Goal: Browse casually: Explore the website without a specific task or goal

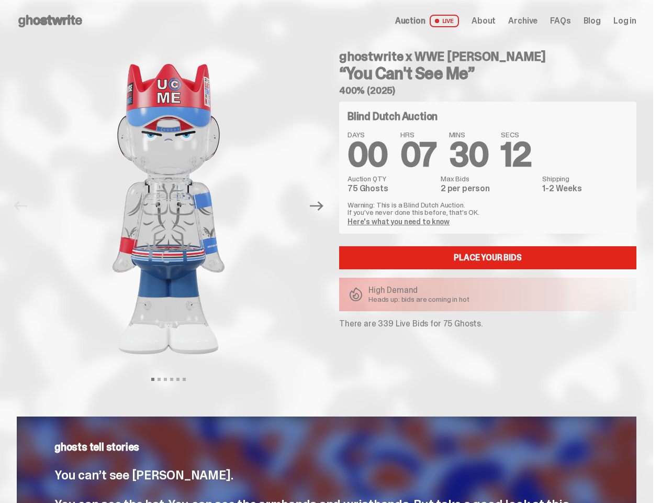
click at [330, 251] on div "ghostwrite x WWE John Cena “You Can't See Me” 400% (2025) Blind Dutch Auction D…" at bounding box center [482, 206] width 310 height 328
click at [175, 206] on img at bounding box center [168, 209] width 267 height 334
click at [321, 206] on icon "Next" at bounding box center [317, 206] width 14 height 9
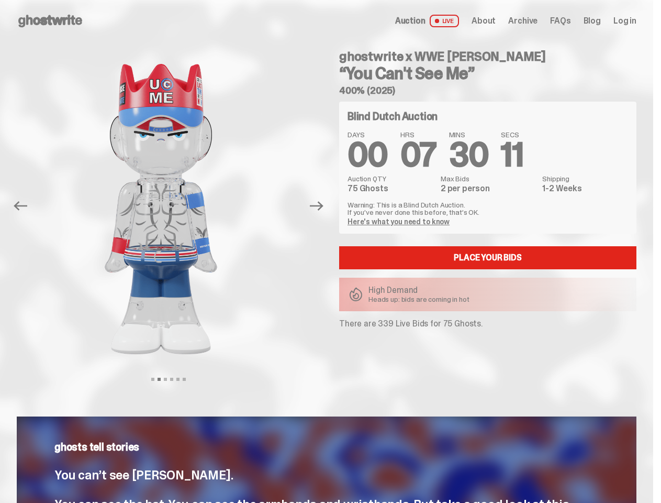
click at [0, 53] on div "ghostwrite x WWE John Cena “You Can't See Me” 400% (2025) Previous Next View sl…" at bounding box center [326, 216] width 653 height 349
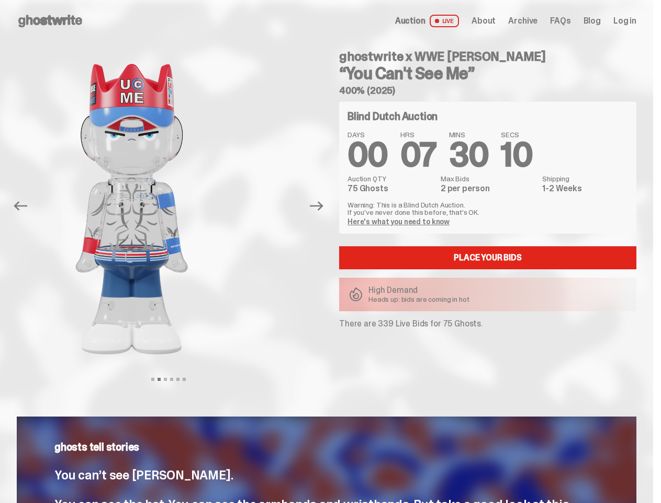
click at [400, 221] on link "Here's what you need to know" at bounding box center [399, 221] width 102 height 9
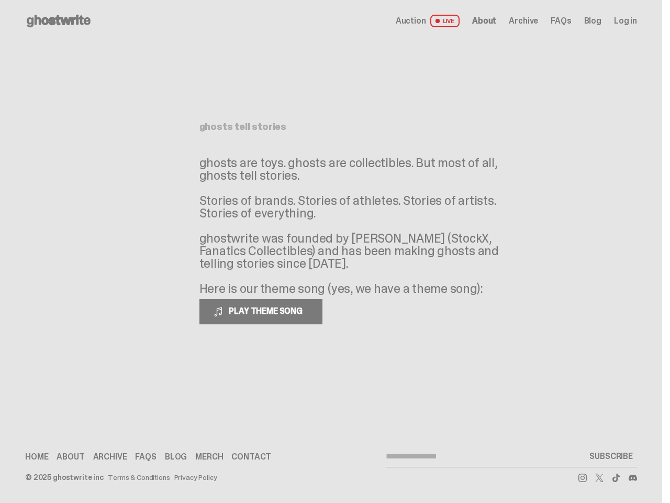
click at [330, 251] on p "ghosts are toys. ghosts are collectibles. But most of all, ghosts tell stories.…" at bounding box center [356, 226] width 314 height 138
